Goal: Find specific page/section: Find specific page/section

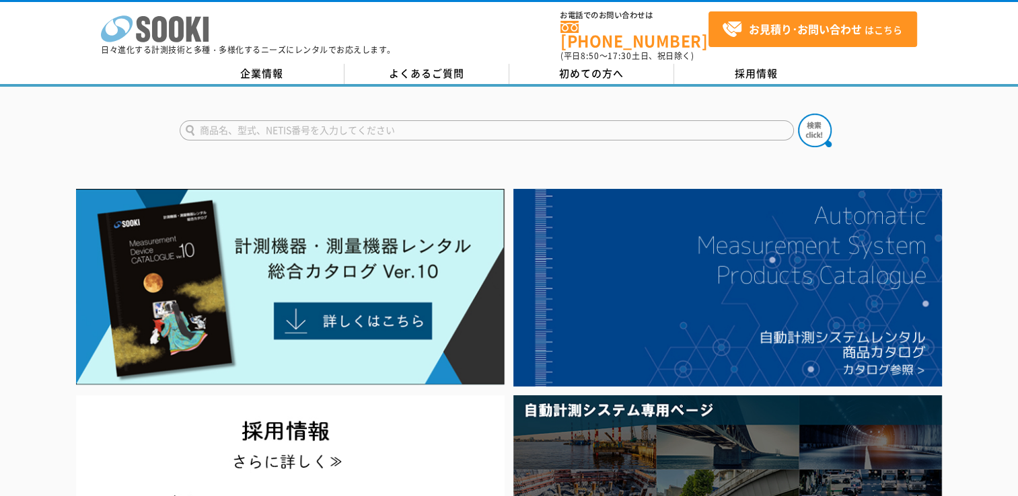
click at [168, 30] on icon "株式会社 ソーキ" at bounding box center [155, 28] width 108 height 27
click at [314, 120] on input "text" at bounding box center [487, 130] width 614 height 20
click at [798, 114] on button at bounding box center [815, 131] width 34 height 34
click at [268, 122] on input "会員" at bounding box center [487, 130] width 614 height 20
type input "会"
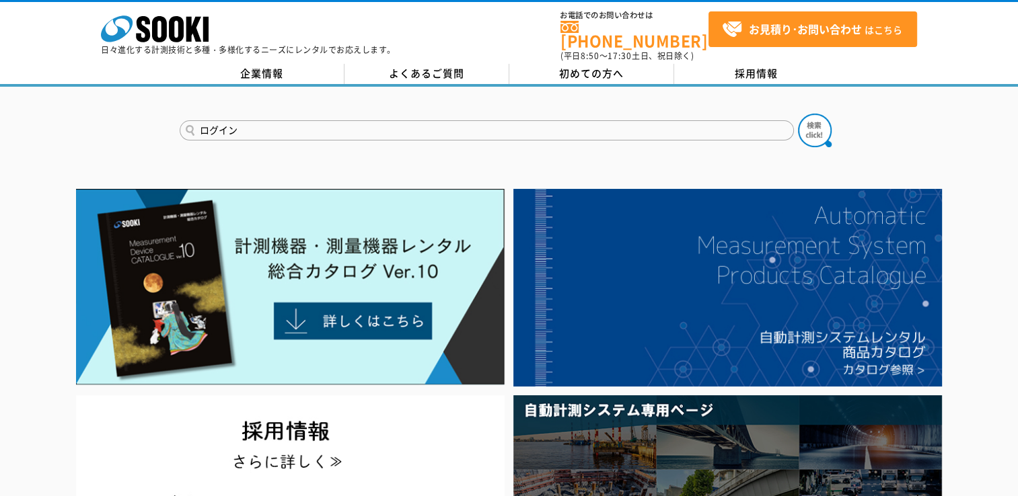
type input "ログイン"
click at [798, 114] on button at bounding box center [815, 131] width 34 height 34
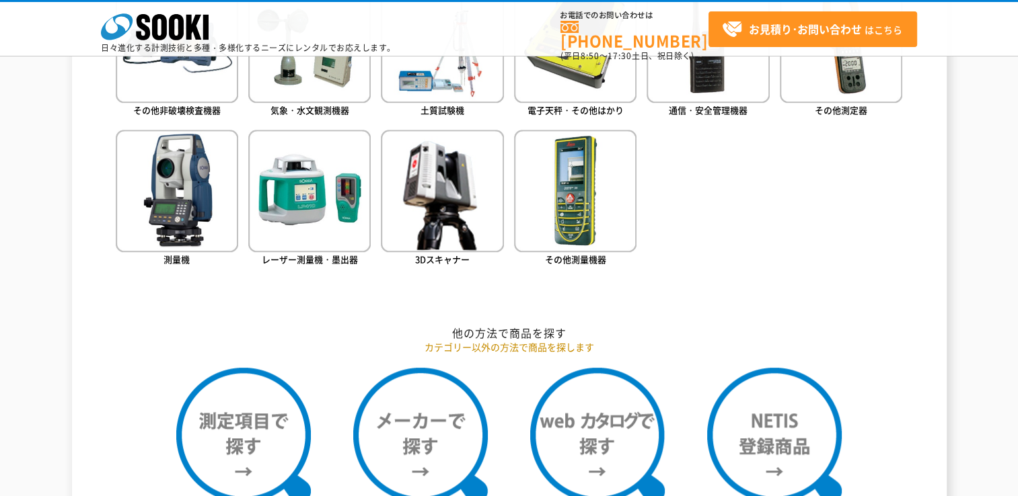
scroll to position [875, 0]
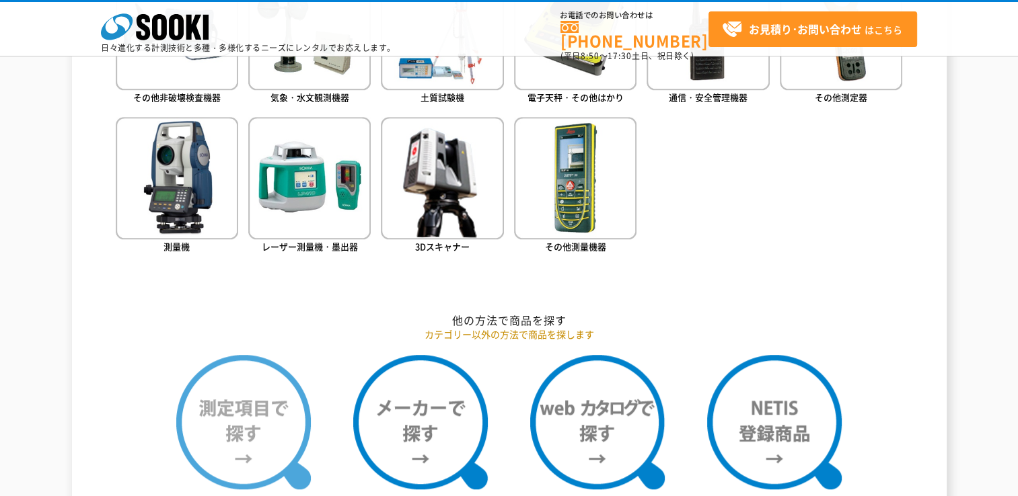
click at [233, 445] on img at bounding box center [243, 422] width 135 height 135
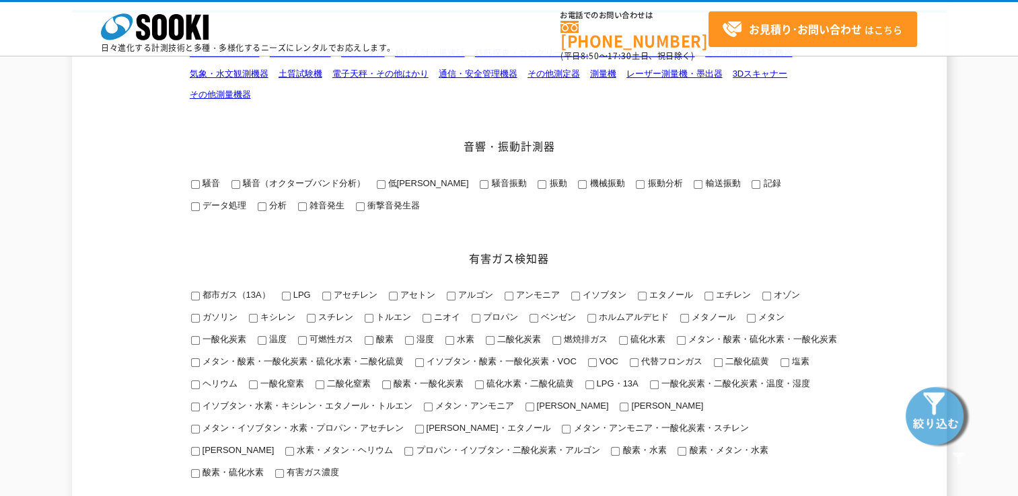
scroll to position [202, 0]
